Goal: Task Accomplishment & Management: Complete application form

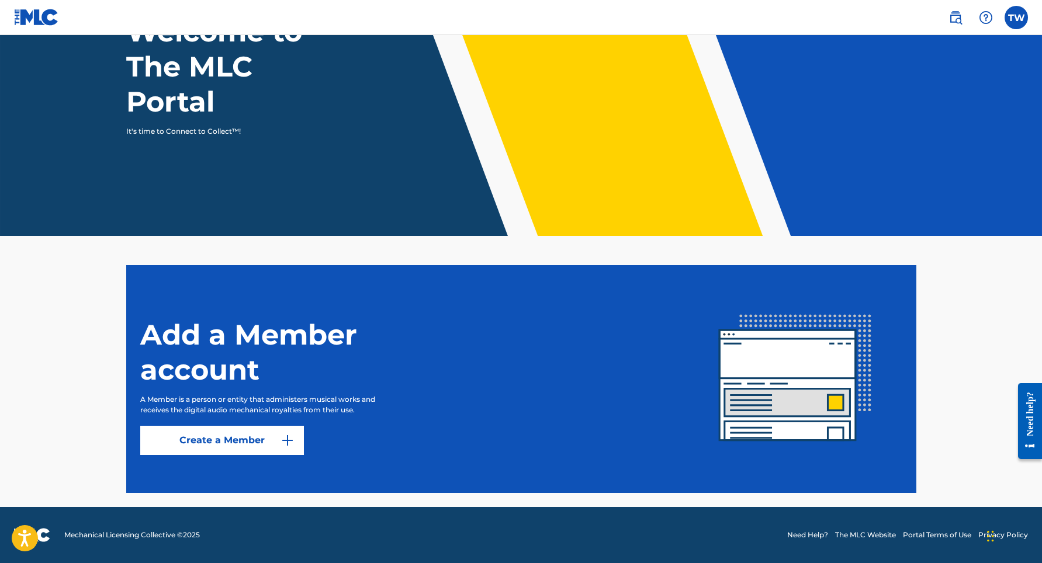
scroll to position [106, 0]
click at [277, 440] on link "Create a Member" at bounding box center [222, 440] width 164 height 29
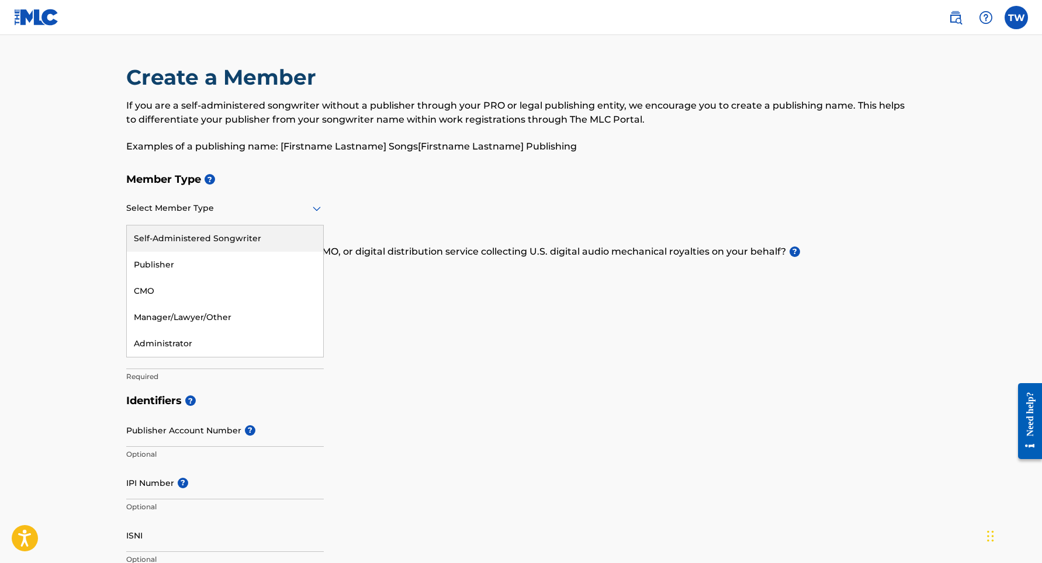
click at [299, 204] on div at bounding box center [224, 208] width 197 height 15
click at [229, 268] on div "Publisher" at bounding box center [225, 265] width 196 height 26
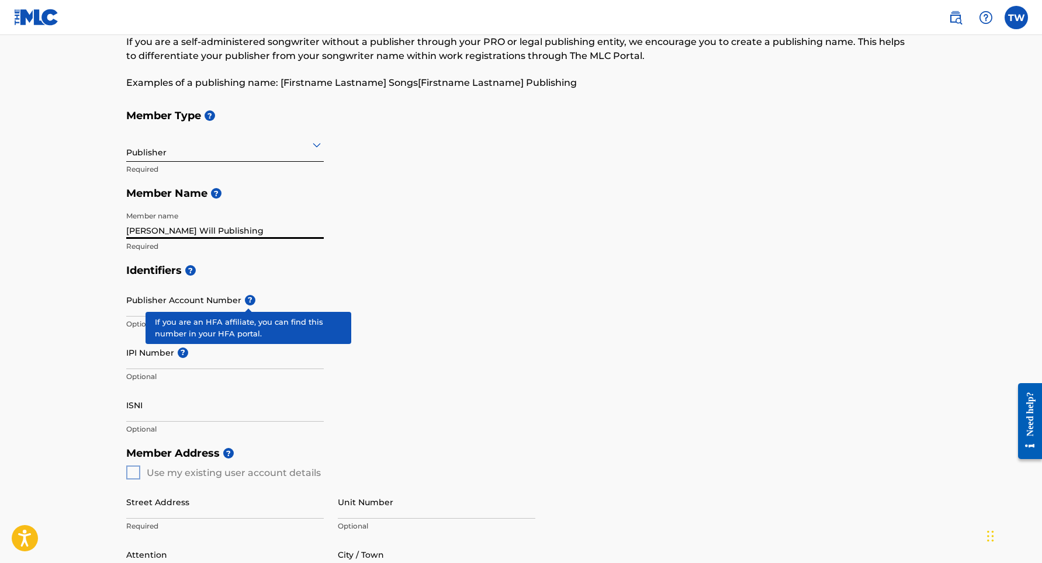
scroll to position [58, 0]
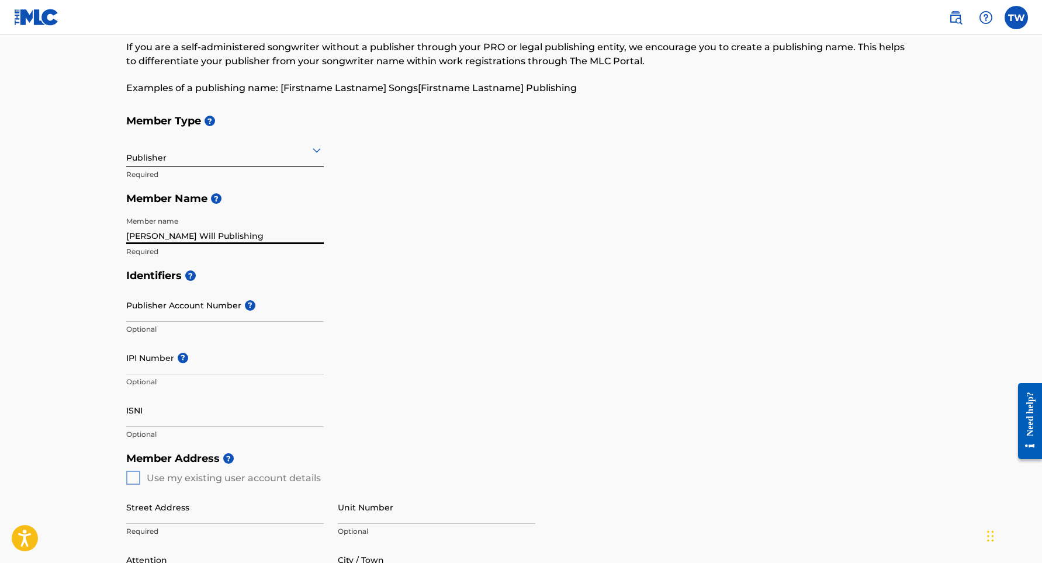
type input "[PERSON_NAME] Will Publishing"
click at [236, 364] on input "IPI Number ?" at bounding box center [224, 357] width 197 height 33
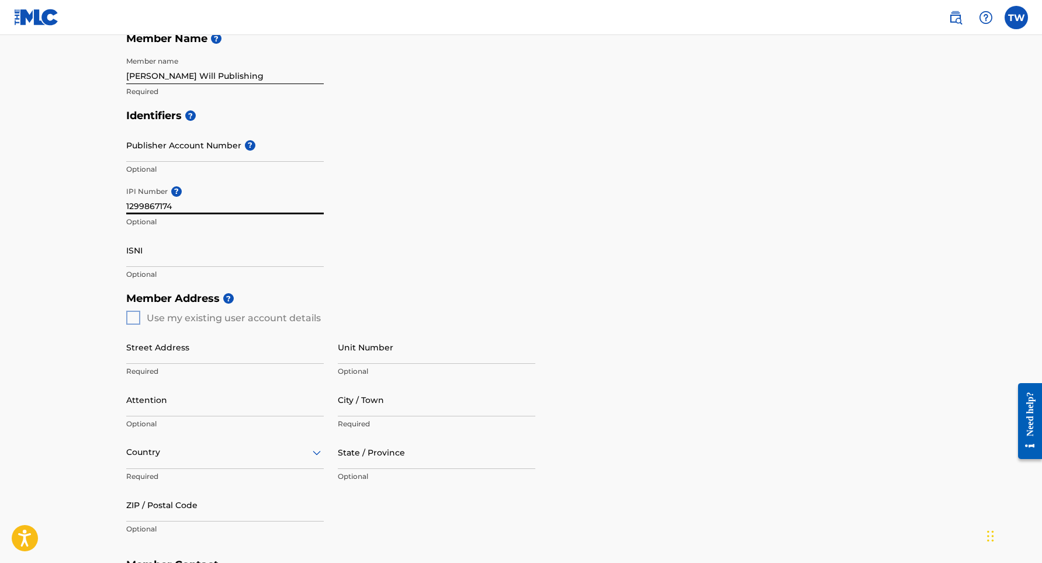
scroll to position [223, 0]
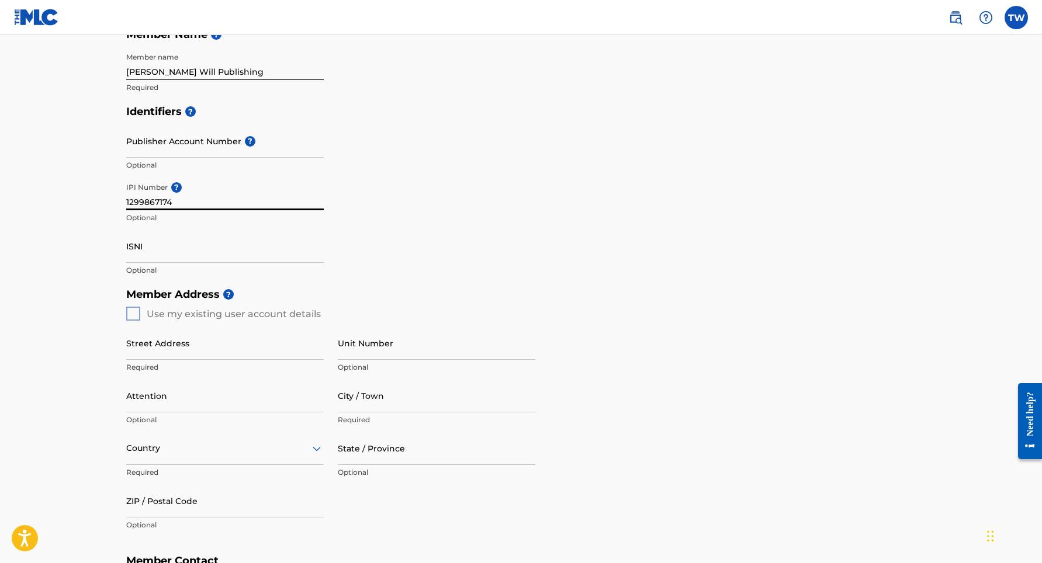
type input "1299867174"
click at [138, 314] on div "Member Address ? Use my existing user account details Street Address Required U…" at bounding box center [521, 415] width 790 height 267
click at [133, 313] on div "Member Address ? Use my existing user account details Street Address Required U…" at bounding box center [521, 415] width 790 height 267
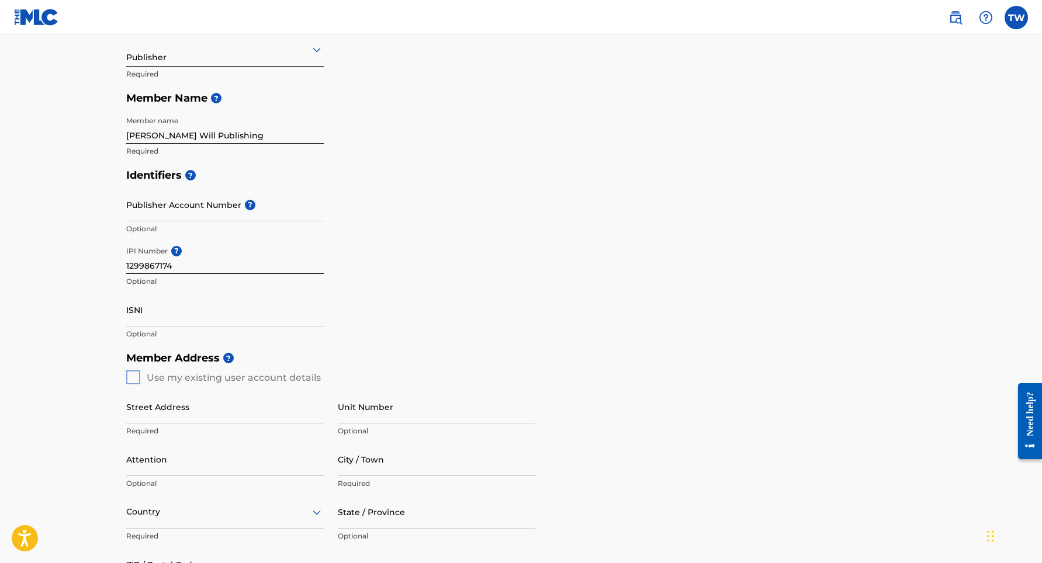
scroll to position [158, 0]
click at [133, 376] on div "Member Address ? Use my existing user account details Street Address Required U…" at bounding box center [521, 479] width 790 height 267
drag, startPoint x: 154, startPoint y: 377, endPoint x: 168, endPoint y: 376, distance: 14.1
click at [160, 377] on div "Member Address ? Use my existing user account details Street Address Required U…" at bounding box center [521, 479] width 790 height 267
drag, startPoint x: 168, startPoint y: 376, endPoint x: 178, endPoint y: 377, distance: 9.4
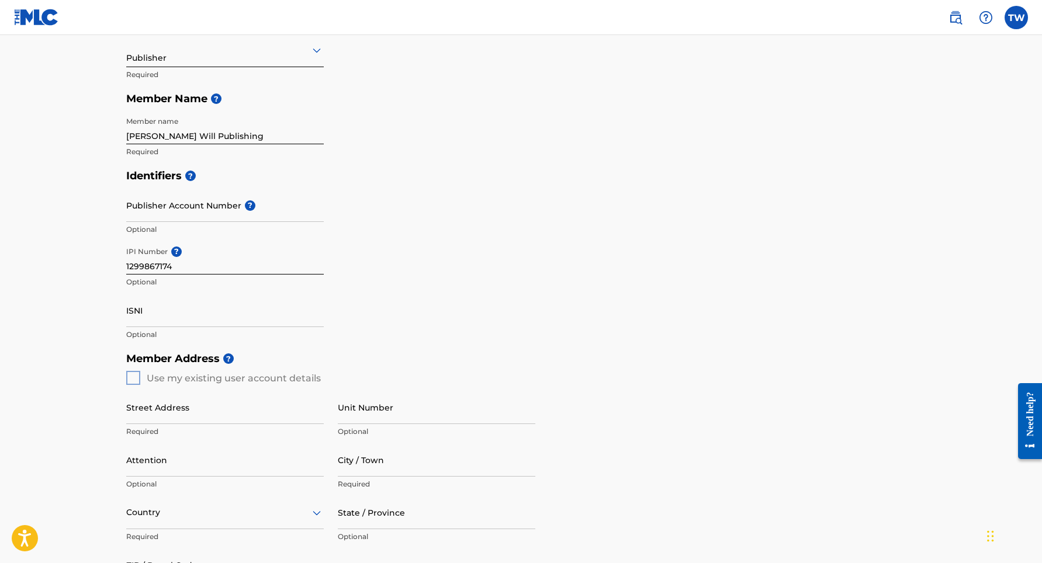
click at [175, 377] on div "Member Address ? Use my existing user account details Street Address Required U…" at bounding box center [521, 479] width 790 height 267
click at [183, 378] on div "Member Address ? Use my existing user account details Street Address Required U…" at bounding box center [521, 479] width 790 height 267
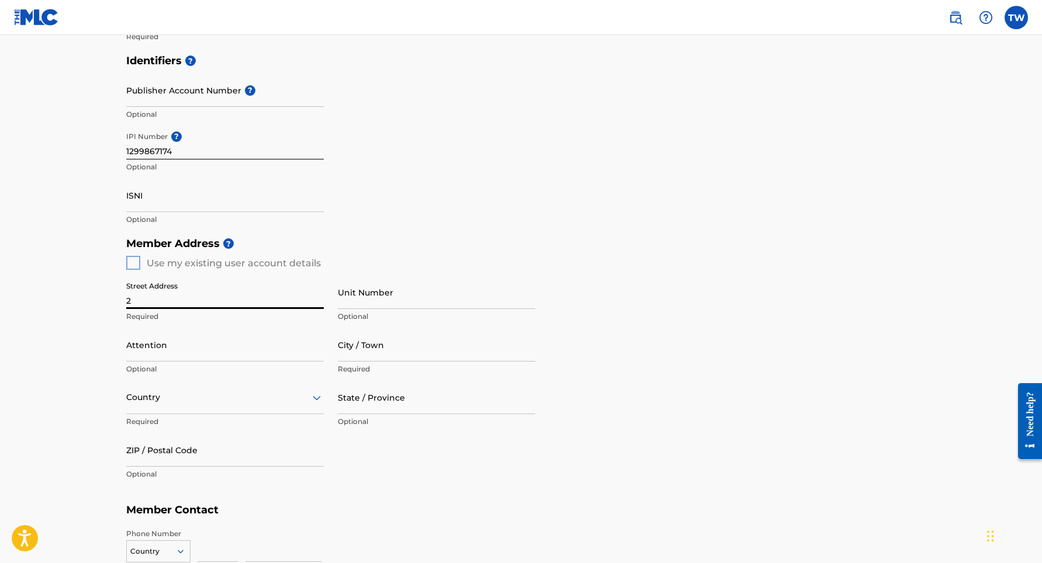
scroll to position [274, 0]
type input "[STREET_ADDRESS]"
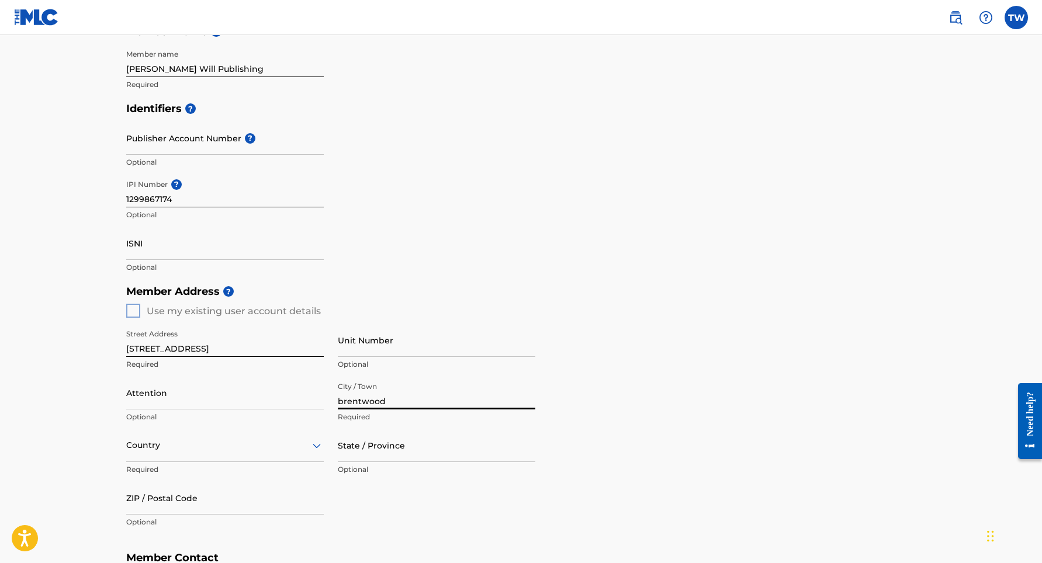
type input "brentwood"
click at [307, 452] on div "[GEOGRAPHIC_DATA], 1 of 223. 223 results available. Use Up and Down to choose o…" at bounding box center [224, 445] width 197 height 33
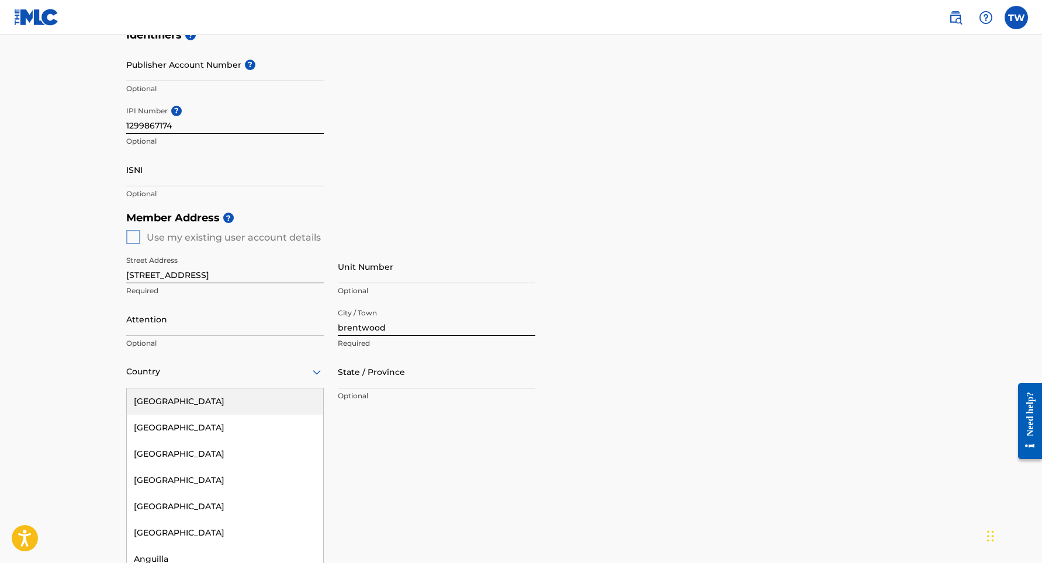
click at [181, 397] on div "[GEOGRAPHIC_DATA]" at bounding box center [225, 401] width 196 height 26
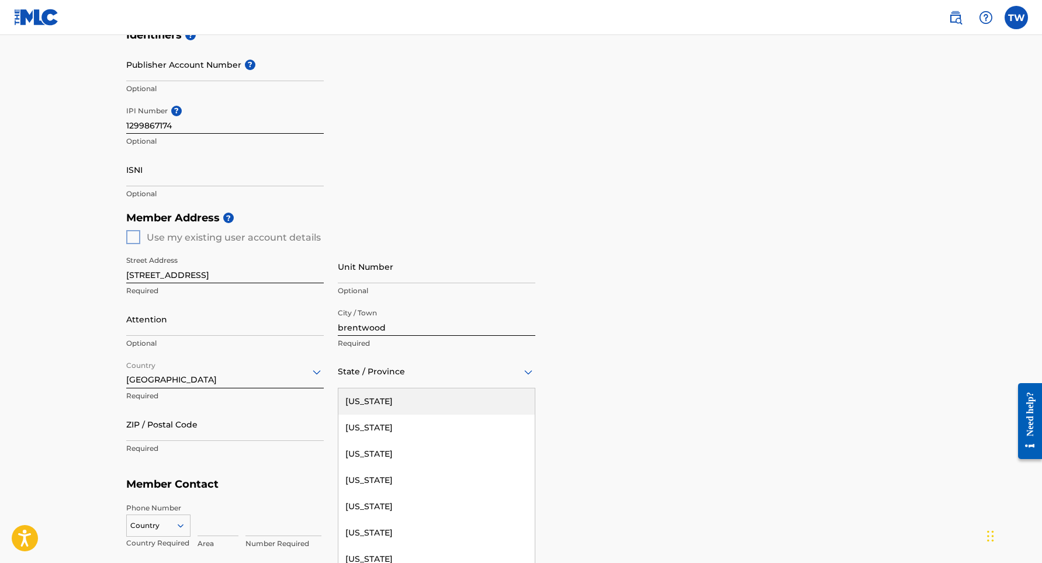
click at [388, 383] on div "State / Province" at bounding box center [436, 371] width 197 height 33
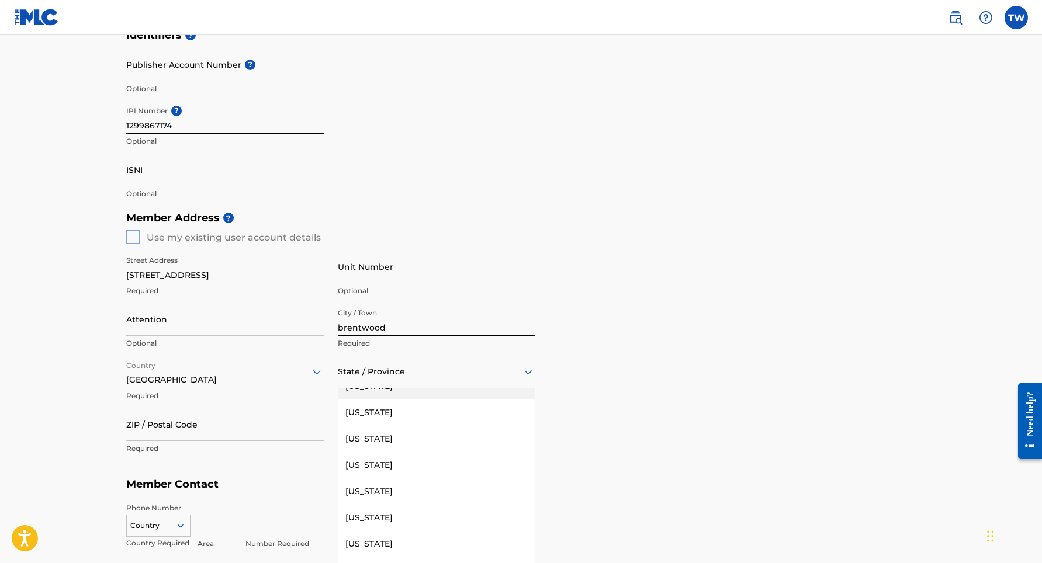
scroll to position [814, 0]
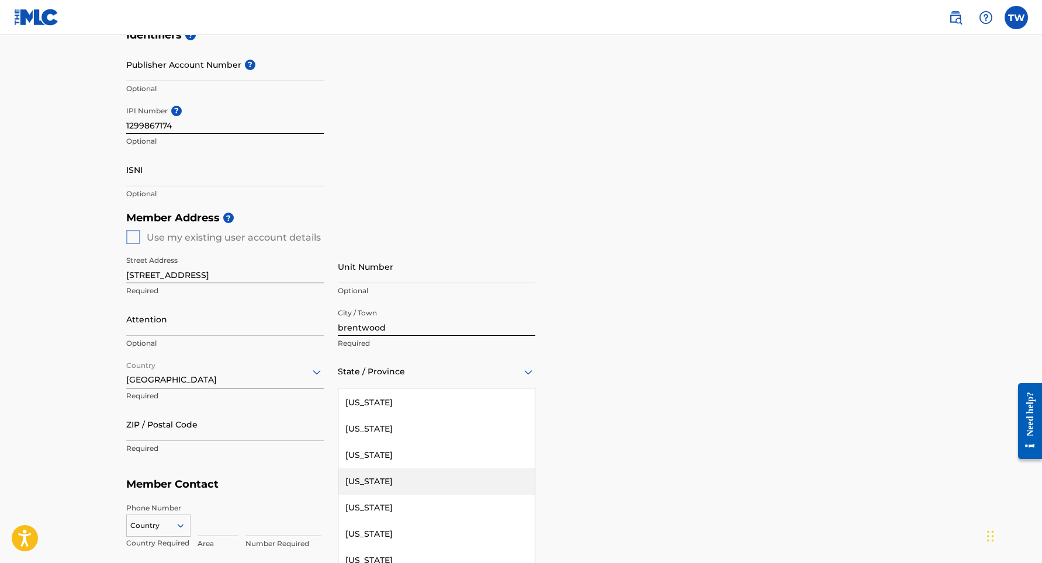
click at [376, 478] on div "[US_STATE]" at bounding box center [436, 482] width 196 height 26
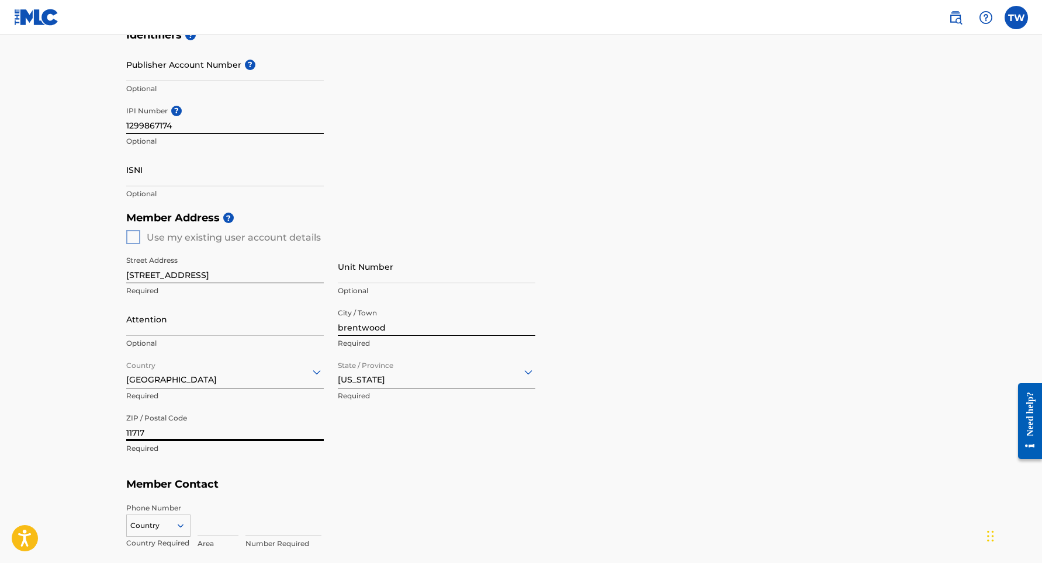
type input "11717"
click at [506, 464] on div "Street Address [STREET_ADDRESS] Required Unit Number Optional Attention Optiona…" at bounding box center [330, 355] width 409 height 222
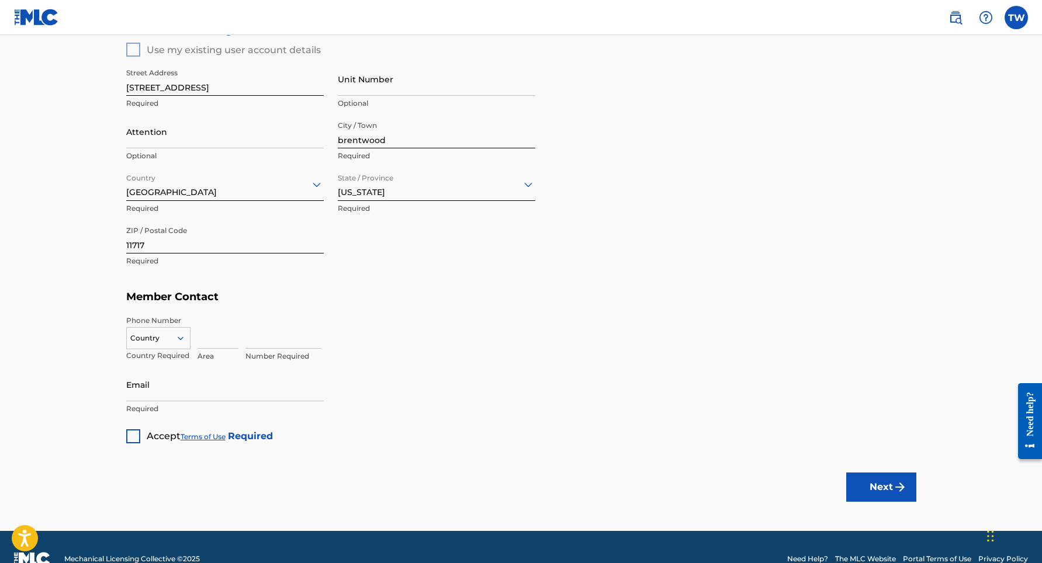
click at [185, 342] on div at bounding box center [158, 338] width 63 height 13
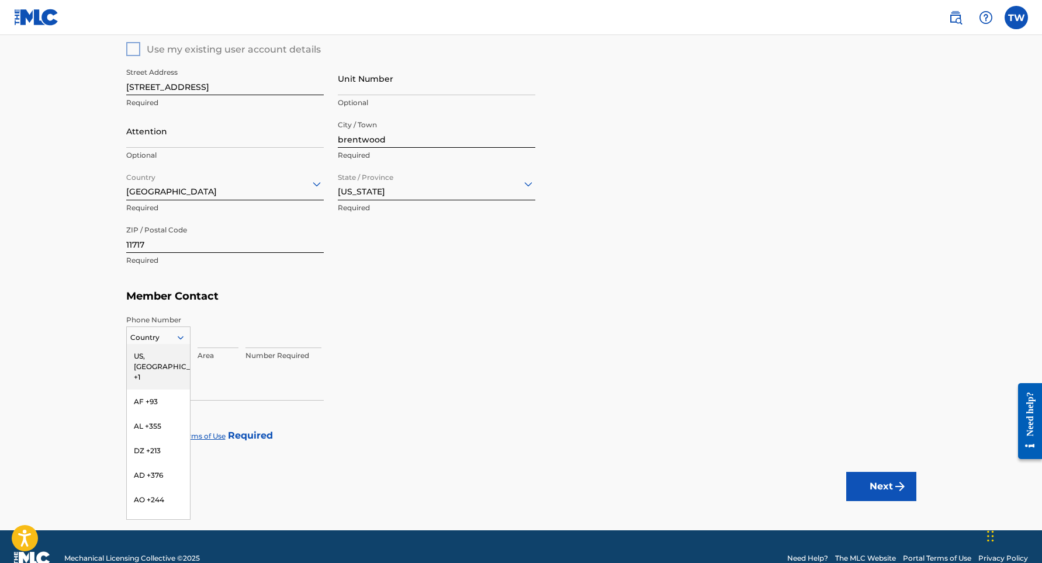
click at [169, 359] on div "US, [GEOGRAPHIC_DATA] +1" at bounding box center [158, 367] width 63 height 46
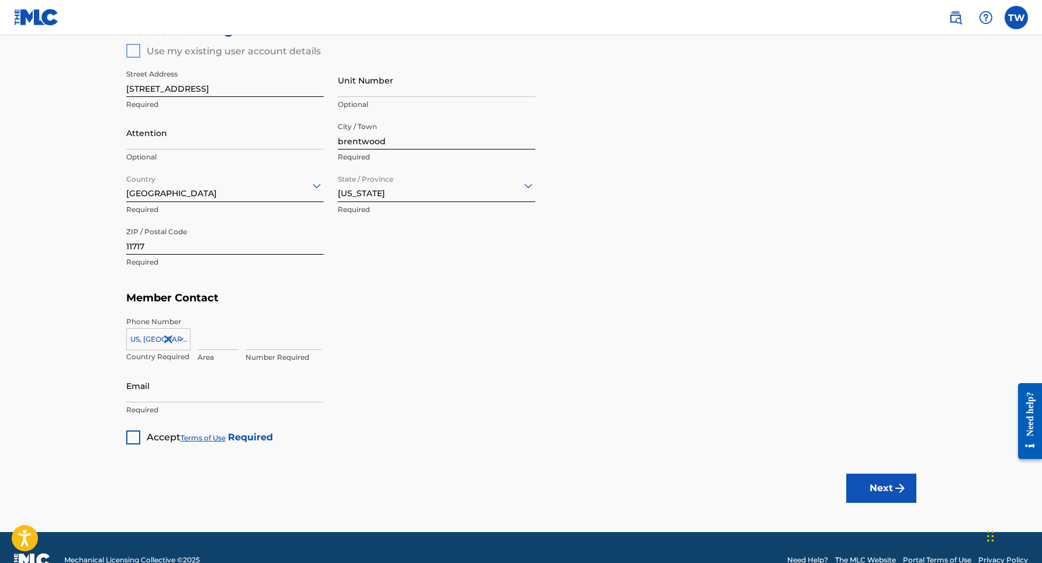
click at [206, 342] on input at bounding box center [217, 333] width 41 height 33
type input "516"
type input "9063615"
type input "[EMAIL_ADDRESS][DOMAIN_NAME]"
click at [447, 372] on div "Member Type ? Publisher Required Member Name ? Member name [PERSON_NAME] Will P…" at bounding box center [521, 63] width 790 height 763
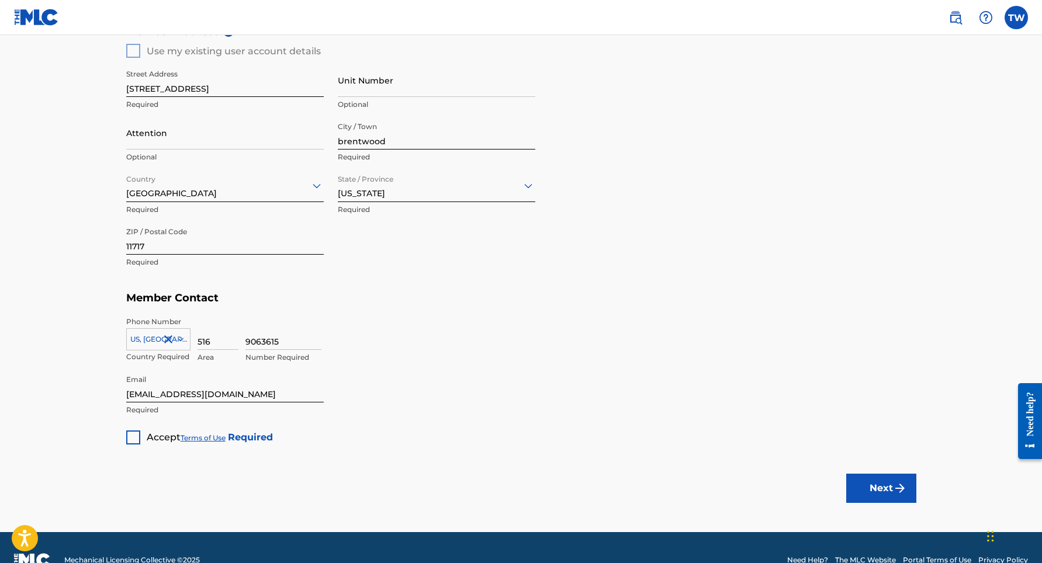
drag, startPoint x: 136, startPoint y: 437, endPoint x: 149, endPoint y: 437, distance: 12.9
click at [139, 437] on div at bounding box center [133, 438] width 14 height 14
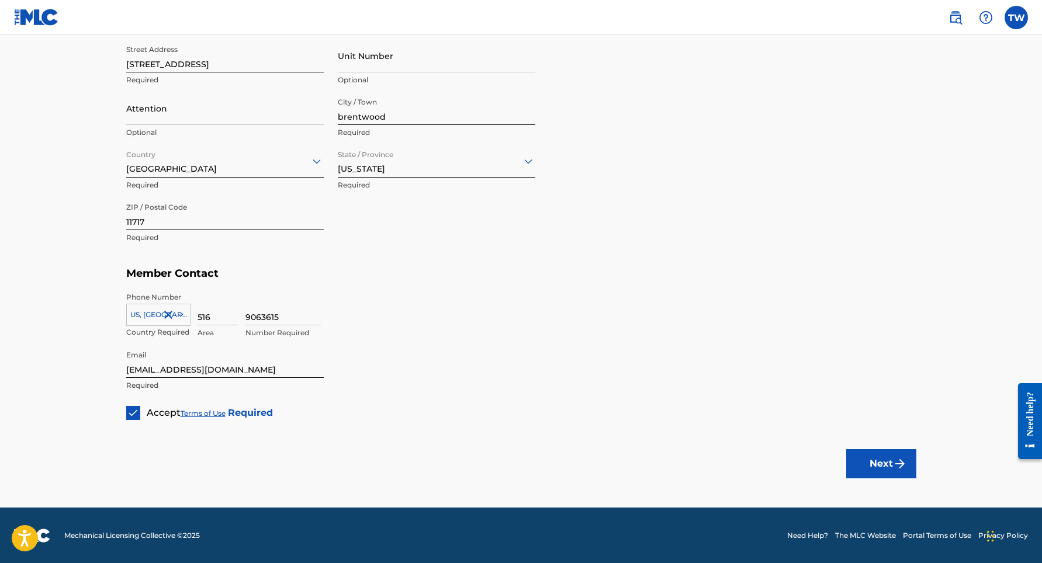
scroll to position [509, 0]
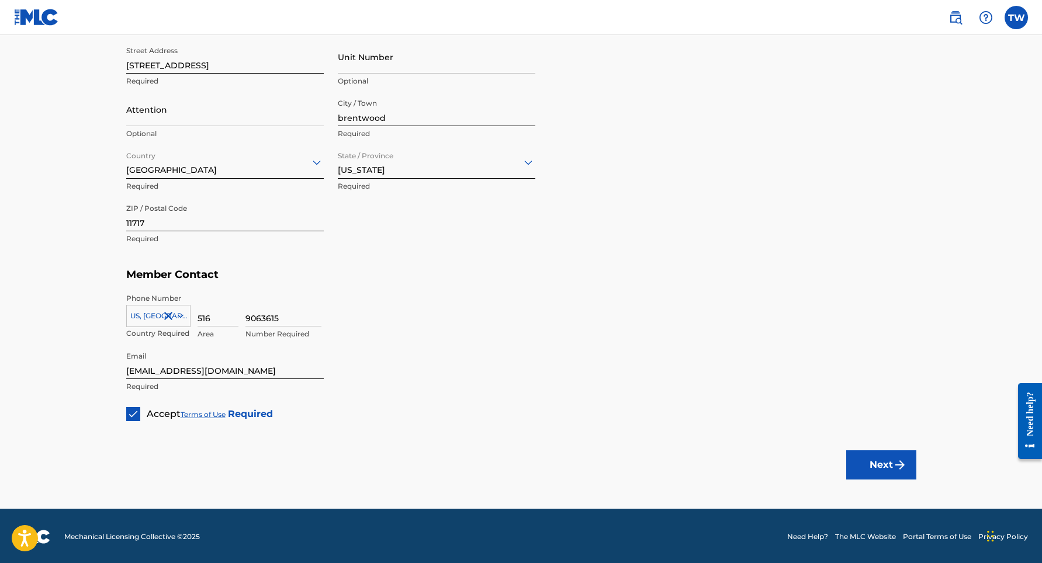
click at [889, 463] on button "Next" at bounding box center [881, 464] width 70 height 29
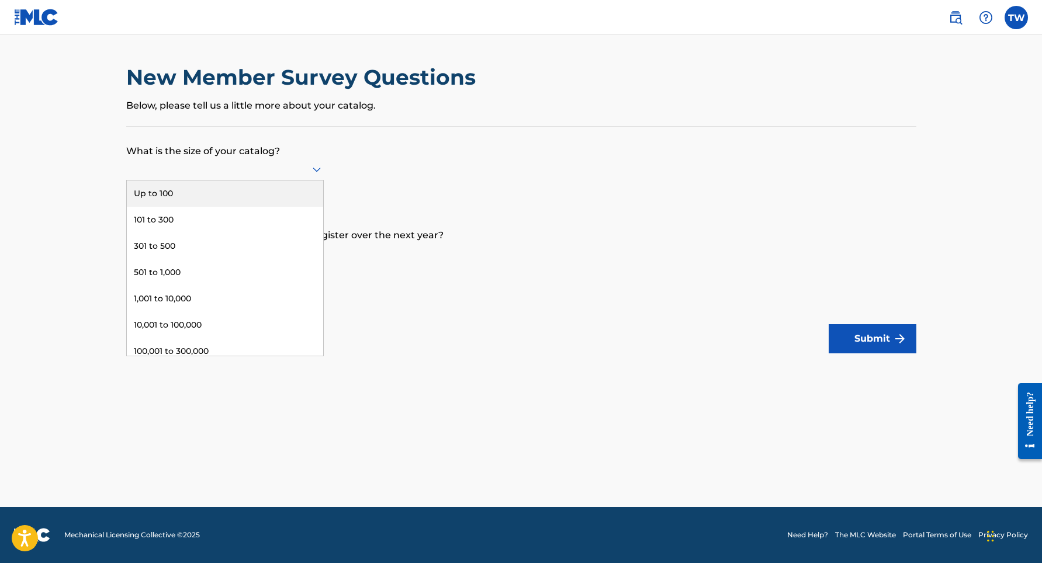
click at [315, 176] on icon at bounding box center [317, 169] width 14 height 14
click at [171, 230] on div "101 to 300" at bounding box center [225, 220] width 196 height 26
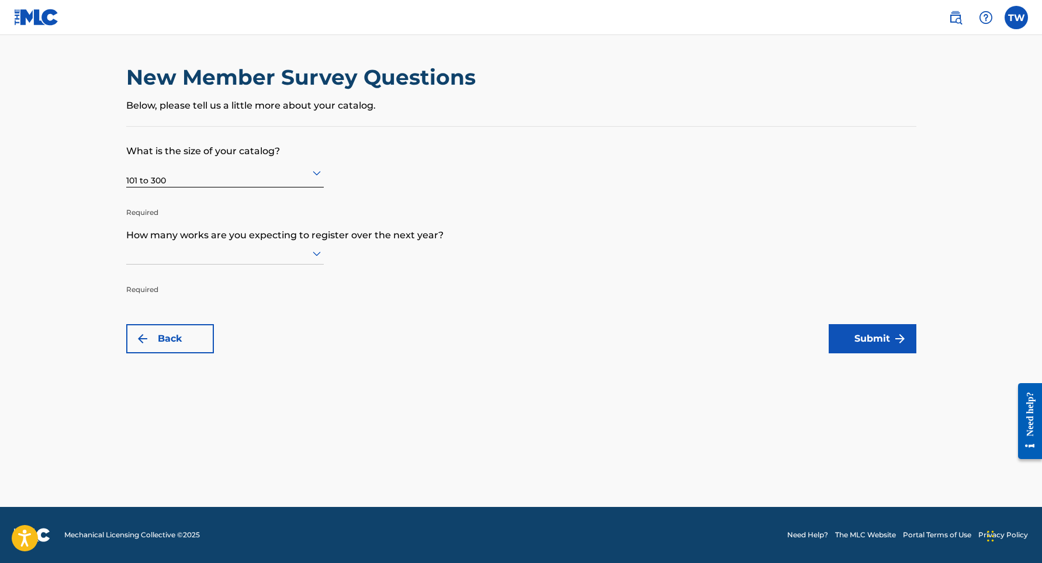
click at [316, 256] on icon at bounding box center [317, 254] width 8 height 5
click at [179, 291] on div "Up to 100" at bounding box center [225, 278] width 196 height 26
click at [882, 344] on button "Submit" at bounding box center [872, 338] width 88 height 29
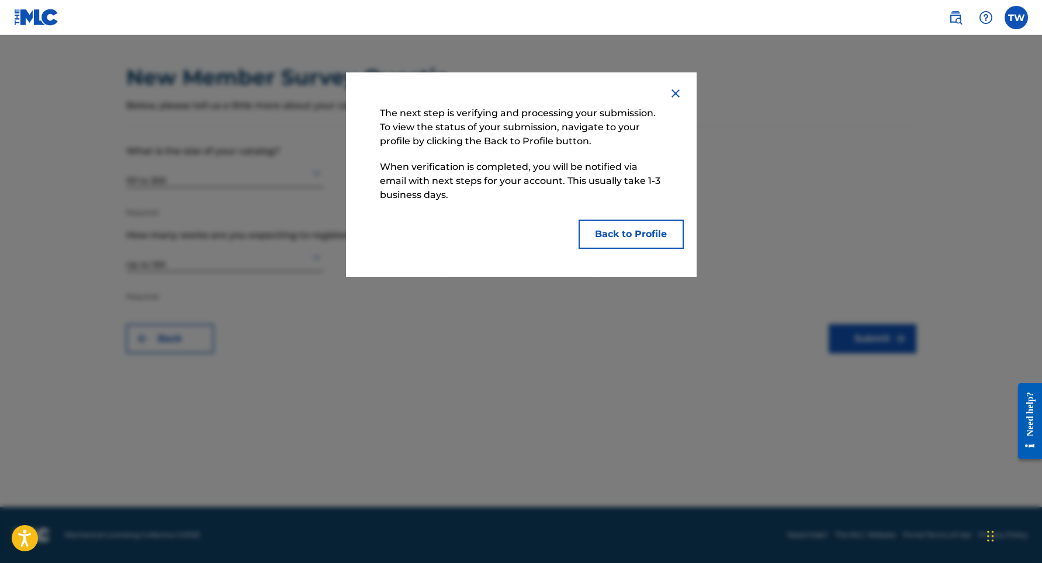
click at [630, 237] on button "Back to Profile" at bounding box center [630, 234] width 105 height 29
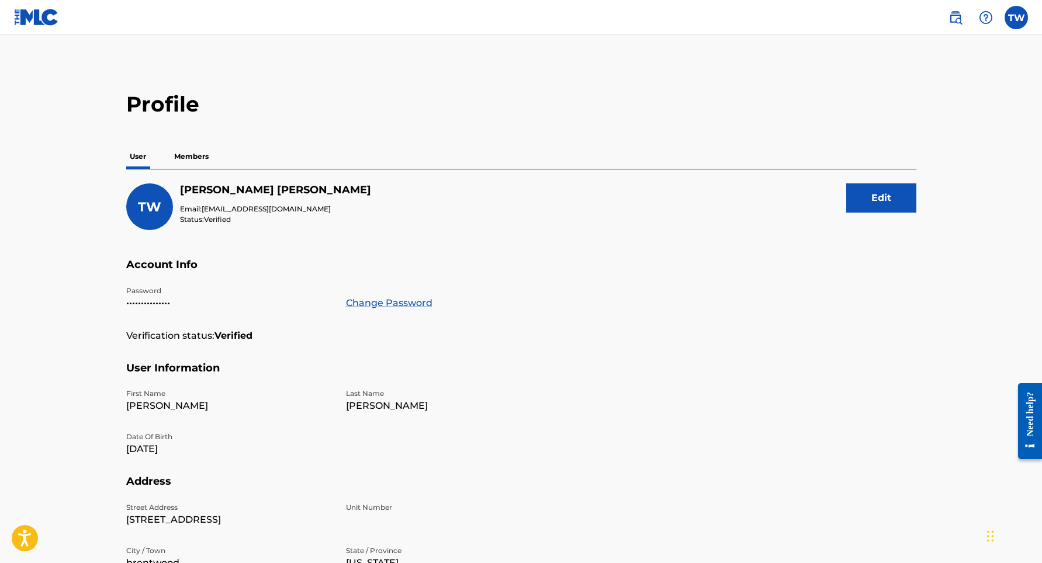
click at [198, 155] on p "Members" at bounding box center [191, 156] width 41 height 25
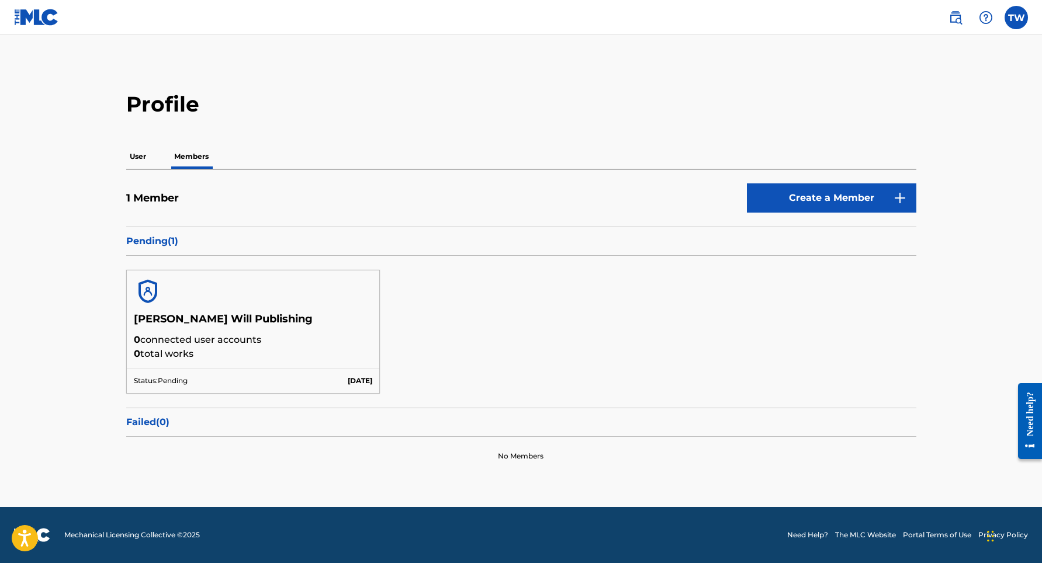
click at [141, 157] on p "User" at bounding box center [137, 156] width 23 height 25
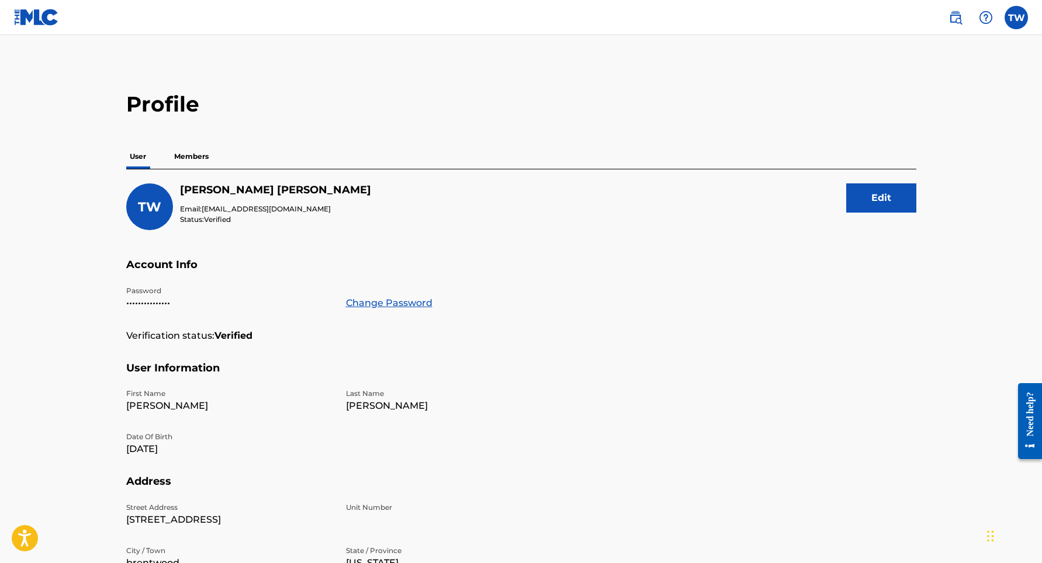
click at [185, 159] on p "Members" at bounding box center [191, 156] width 41 height 25
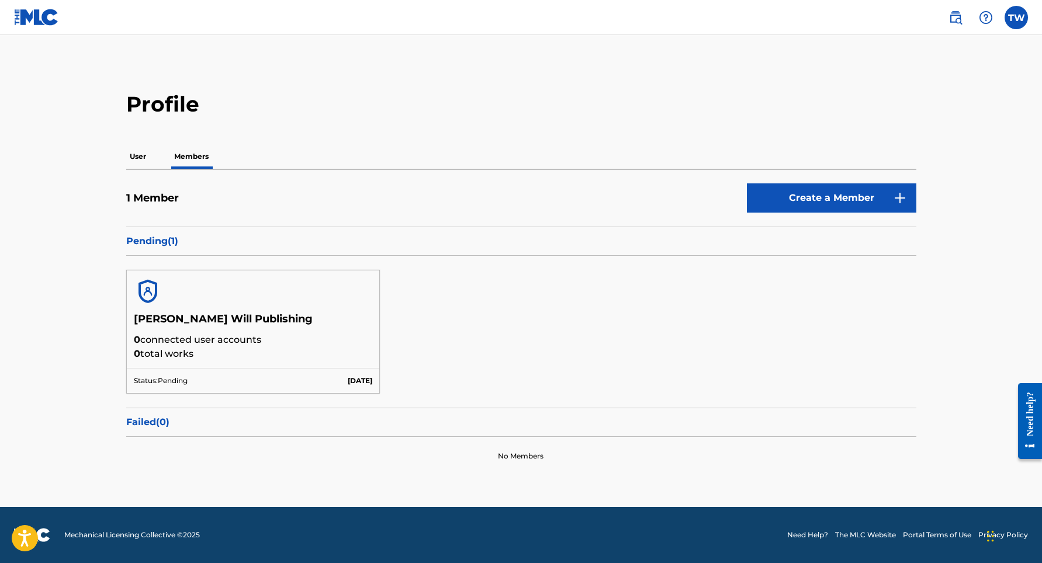
click at [141, 157] on p "User" at bounding box center [137, 156] width 23 height 25
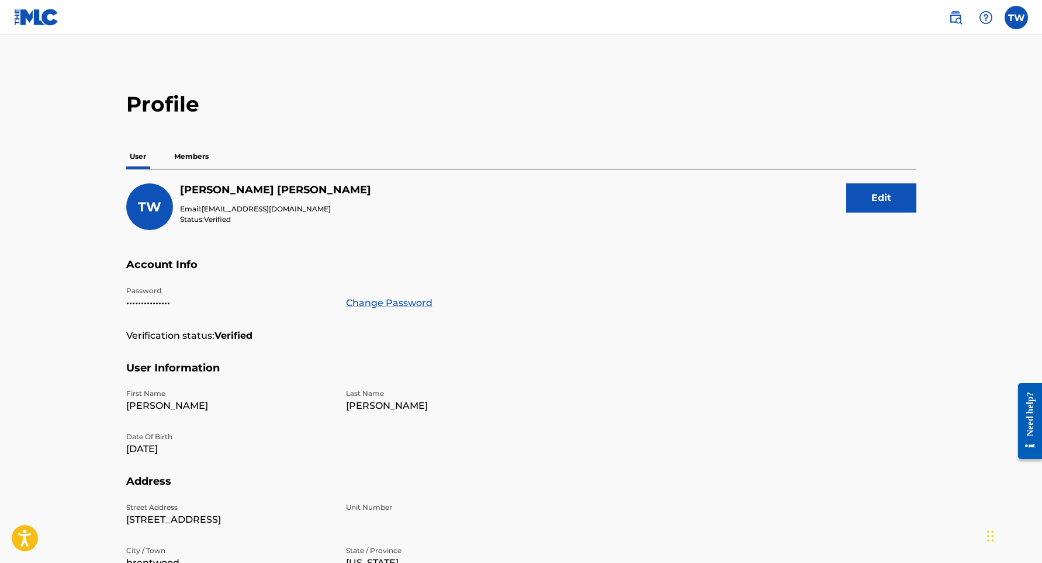
click at [1019, 20] on label at bounding box center [1015, 17] width 23 height 23
click at [1016, 18] on input "TW [PERSON_NAME] [EMAIL_ADDRESS][DOMAIN_NAME] Notification Preferences Profile …" at bounding box center [1016, 18] width 0 height 0
click at [900, 146] on link "Profile" at bounding box center [900, 145] width 23 height 11
click at [195, 157] on p "Members" at bounding box center [191, 156] width 41 height 25
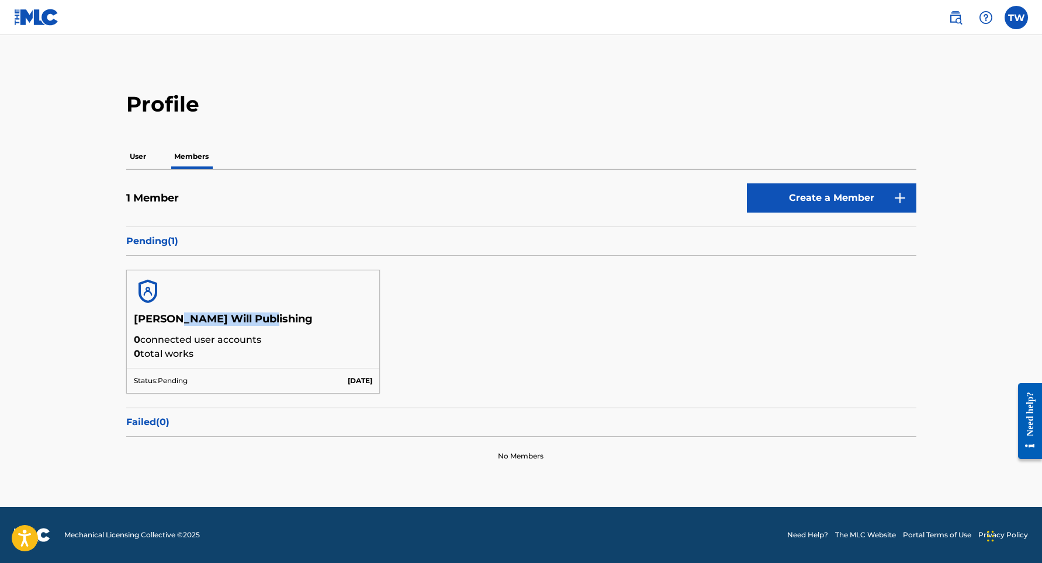
click at [174, 321] on h5 "[PERSON_NAME] Will Publishing" at bounding box center [253, 323] width 239 height 20
click at [140, 289] on img at bounding box center [148, 291] width 28 height 28
click at [263, 258] on div "[PERSON_NAME] Will Publishing 0 connected user accounts 0 total works Status: P…" at bounding box center [521, 332] width 790 height 152
click at [47, 22] on img at bounding box center [36, 17] width 45 height 17
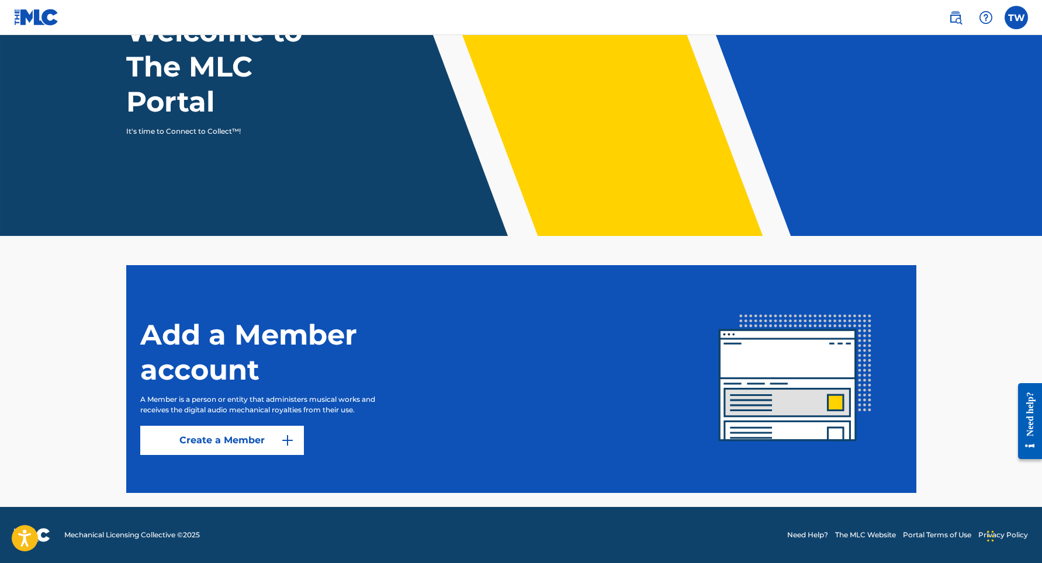
scroll to position [106, 0]
